Goal: Task Accomplishment & Management: Complete application form

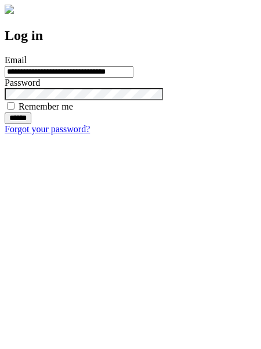
type input "**********"
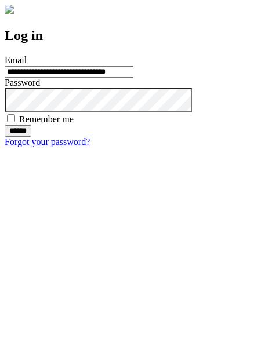
click at [31, 137] on input "******" at bounding box center [18, 131] width 27 height 12
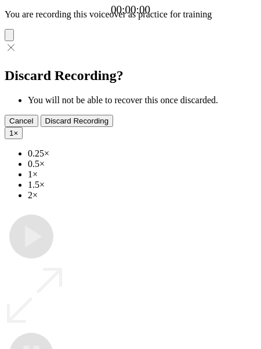
type input "**********"
